Goal: Task Accomplishment & Management: Manage account settings

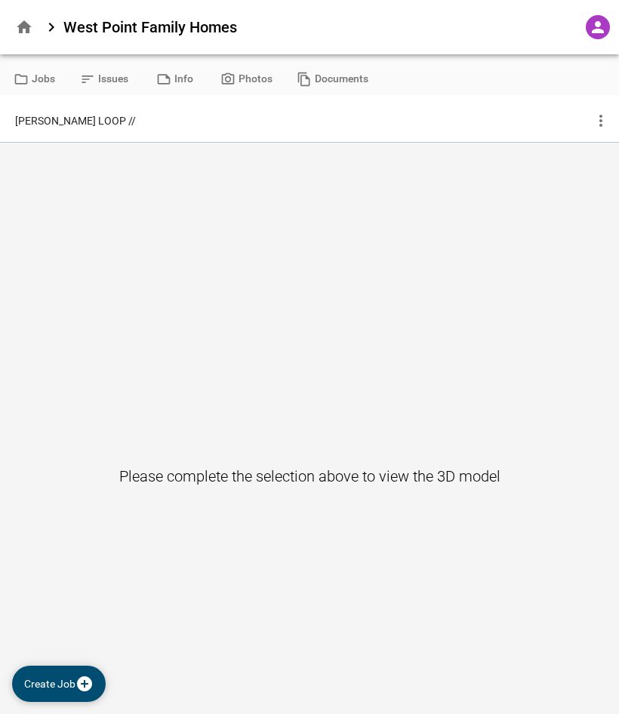
type input "**********"
type input "*********"
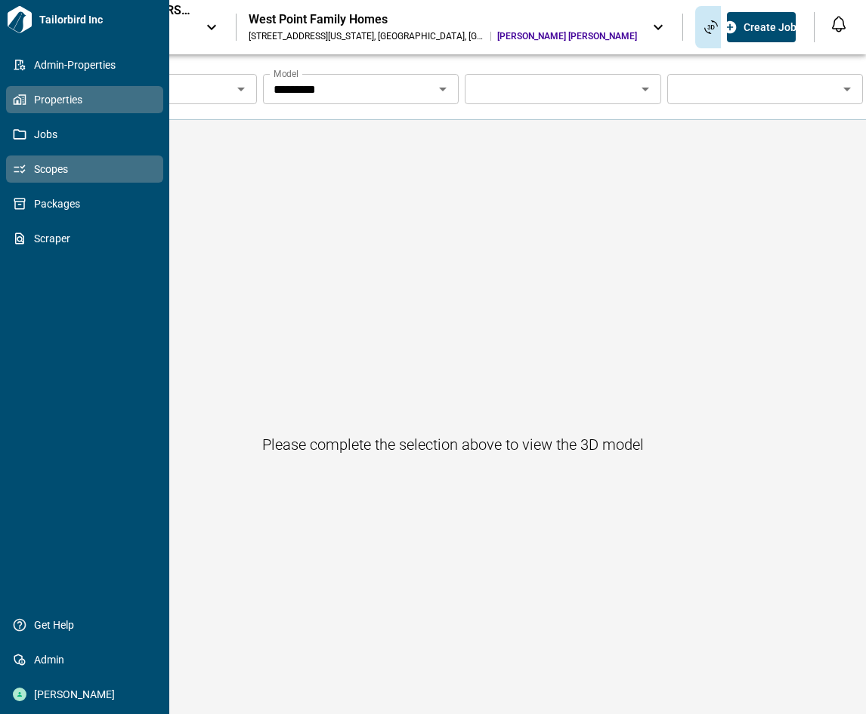
click at [27, 176] on span "Scopes" at bounding box center [87, 169] width 122 height 15
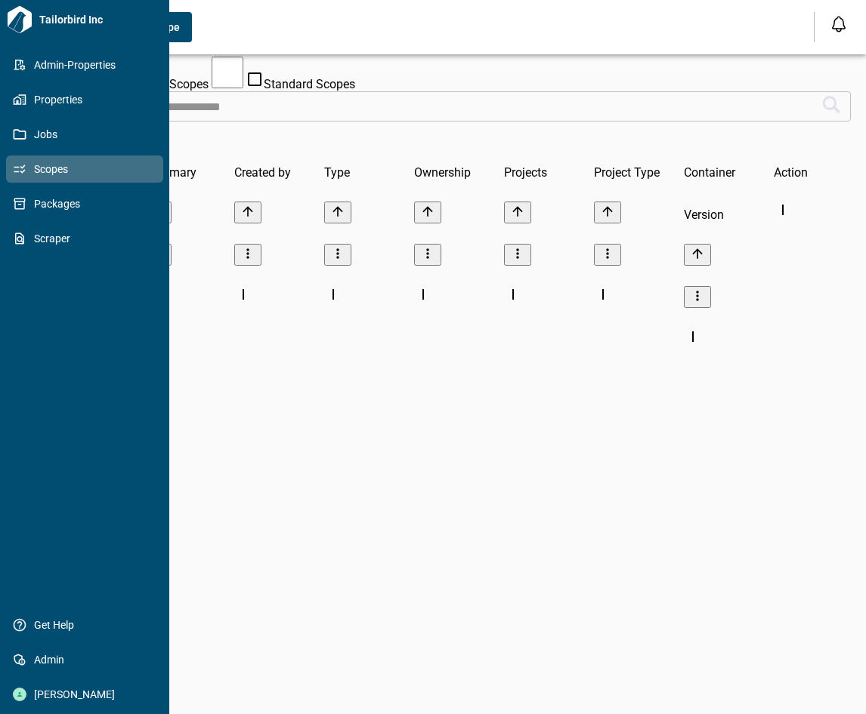
scroll to position [424, 788]
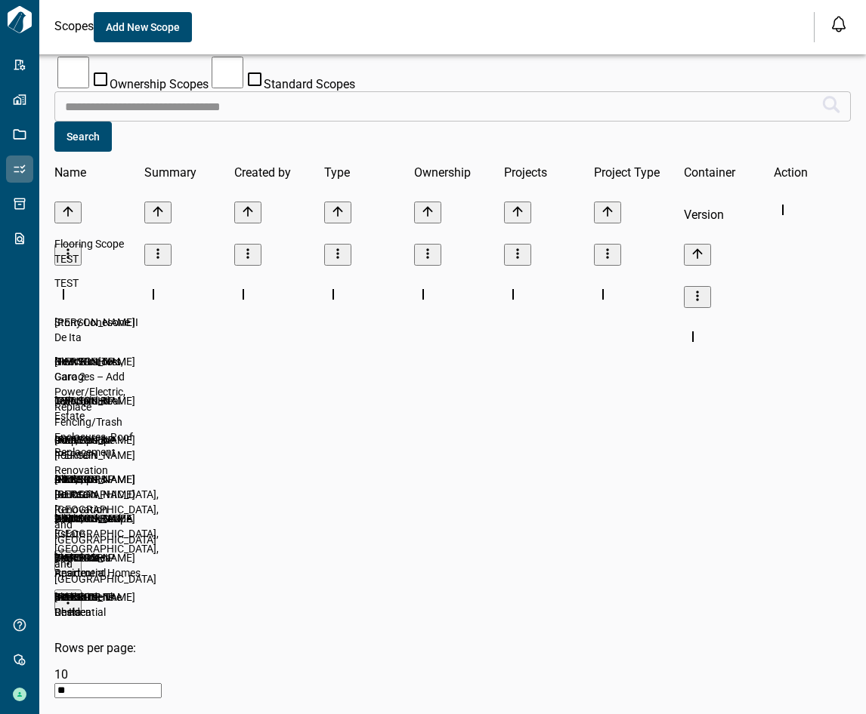
click at [76, 553] on icon "more" at bounding box center [67, 560] width 15 height 15
click at [776, 220] on li "Edit Scope" at bounding box center [787, 238] width 73 height 36
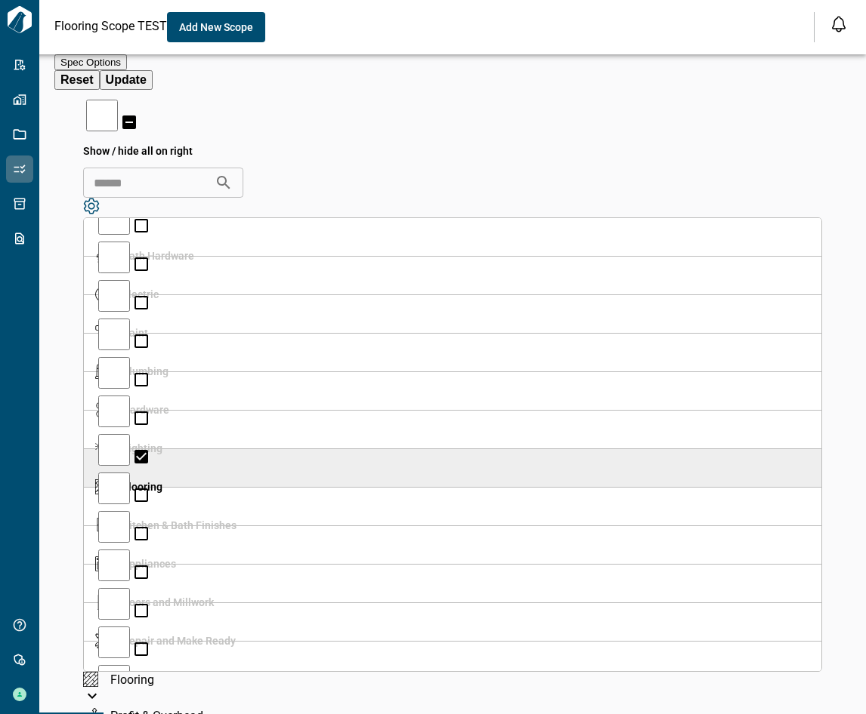
click at [473, 672] on div "Flooring" at bounding box center [452, 679] width 739 height 15
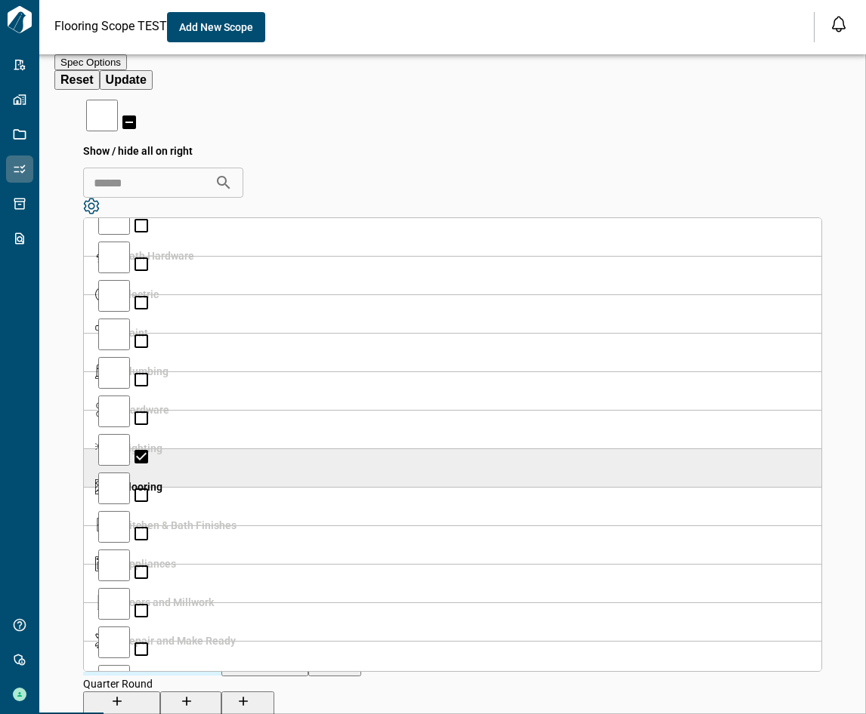
scroll to position [686, 0]
click at [110, 518] on img at bounding box center [102, 525] width 15 height 15
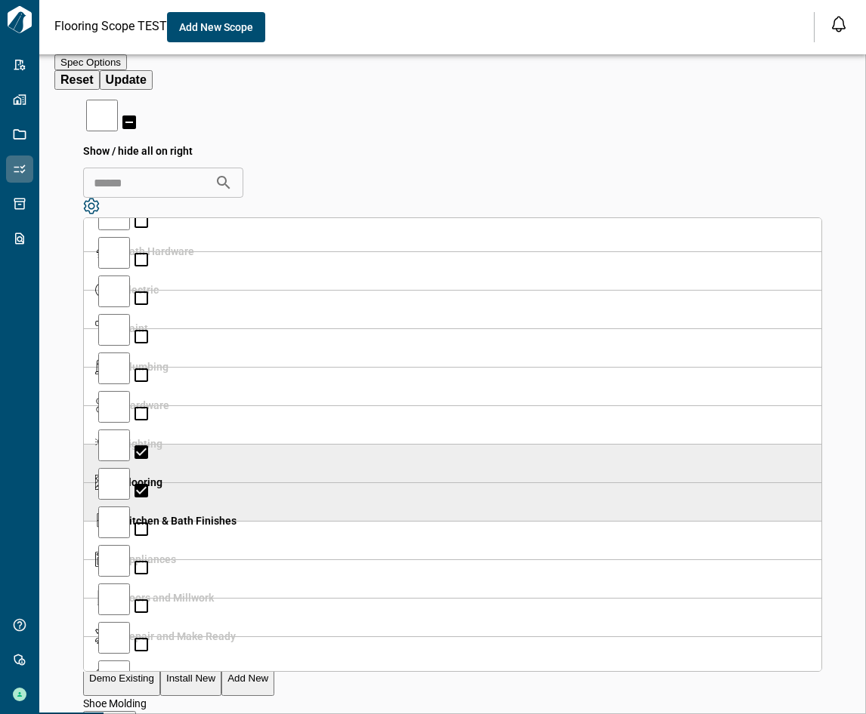
scroll to position [0, 0]
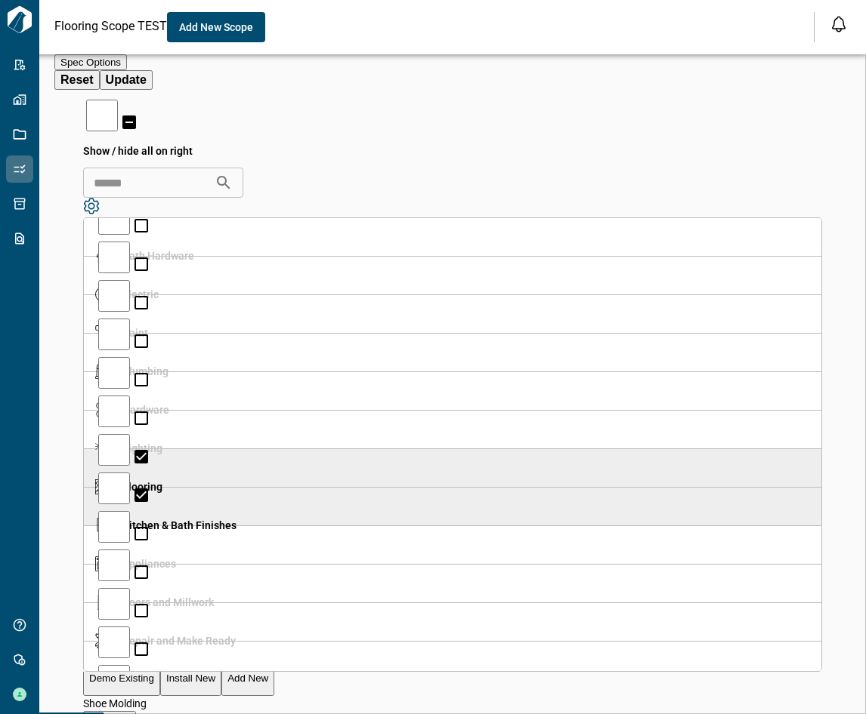
click at [418, 119] on div "Show / hide all on right ​ Bath Hardware Electric Paint Plumbing Hardware Light…" at bounding box center [452, 611] width 796 height 1028
click at [530, 90] on div "Spec Options Reset Update" at bounding box center [452, 71] width 796 height 35
click at [72, 159] on div "Show / hide all on right ​ Bath Hardware Electric Paint Plumbing Hardware Light…" at bounding box center [452, 611] width 796 height 1028
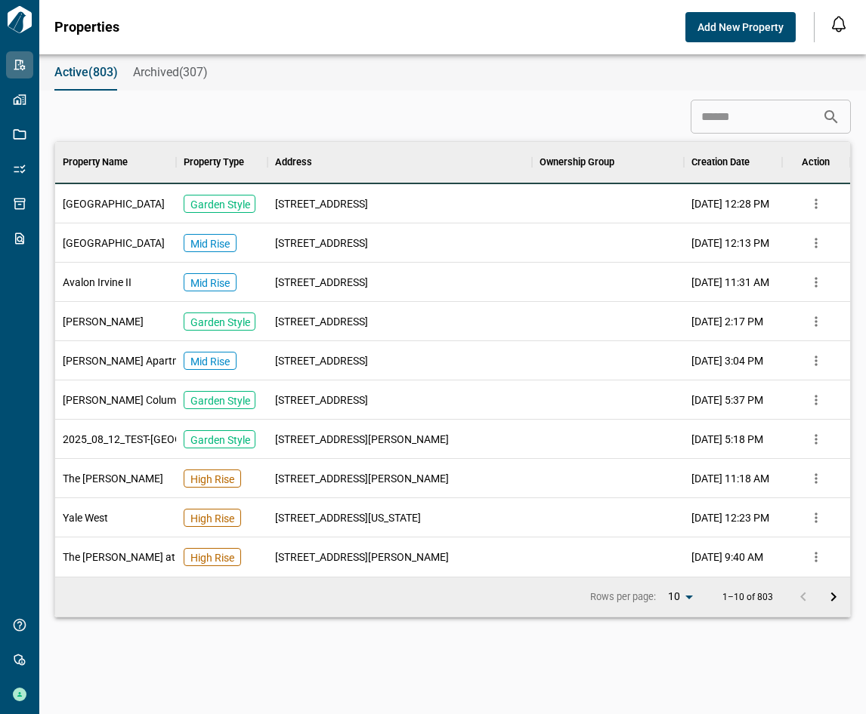
scroll to position [424, 788]
